Goal: Navigation & Orientation: Understand site structure

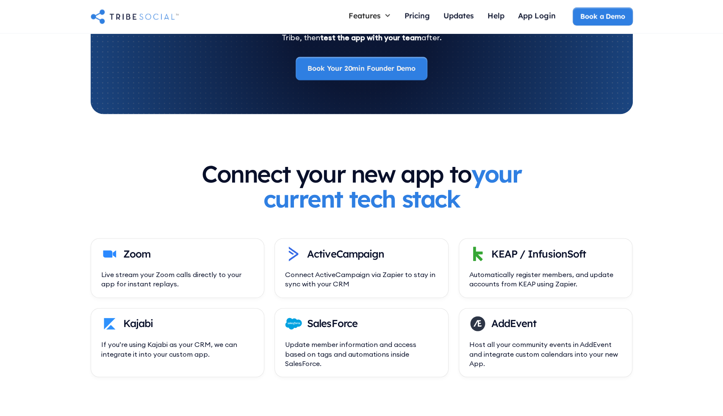
scroll to position [2838, 0]
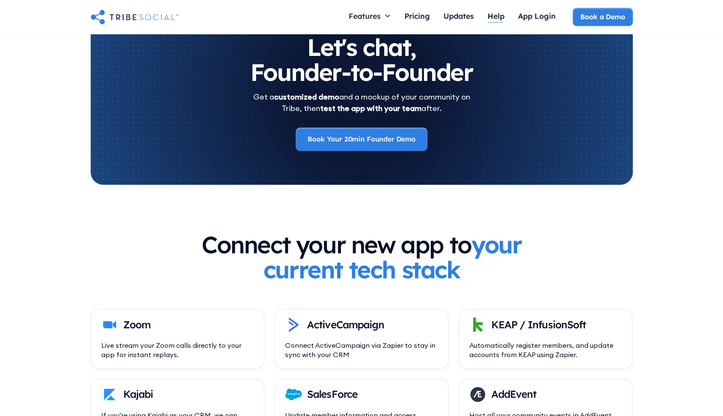
click at [490, 20] on div "Help" at bounding box center [495, 15] width 17 height 9
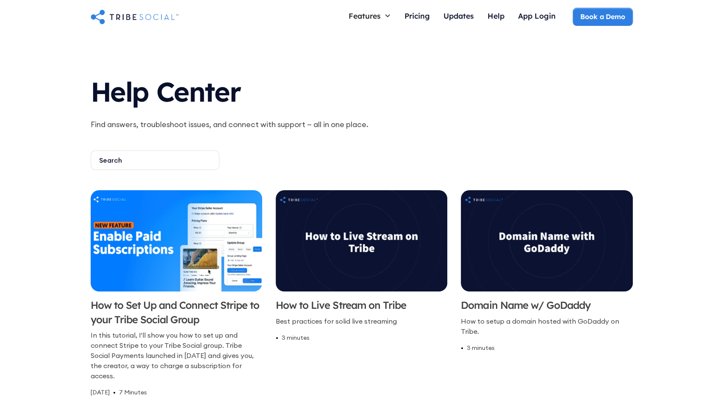
click at [474, 21] on link "Updates" at bounding box center [459, 17] width 44 height 18
